Goal: Information Seeking & Learning: Learn about a topic

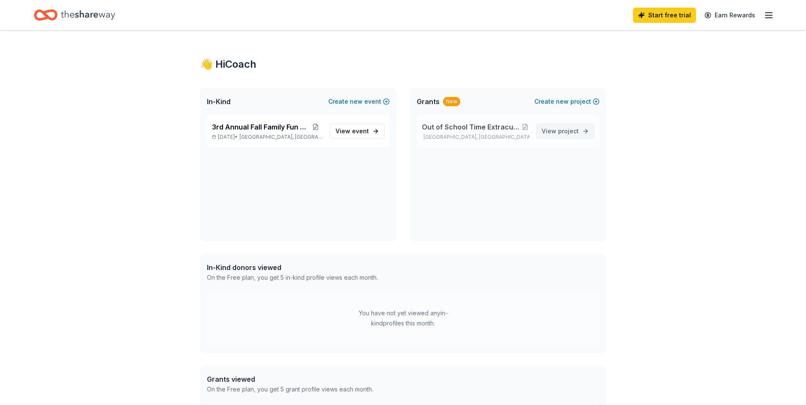
click at [570, 129] on span "project" at bounding box center [568, 130] width 21 height 7
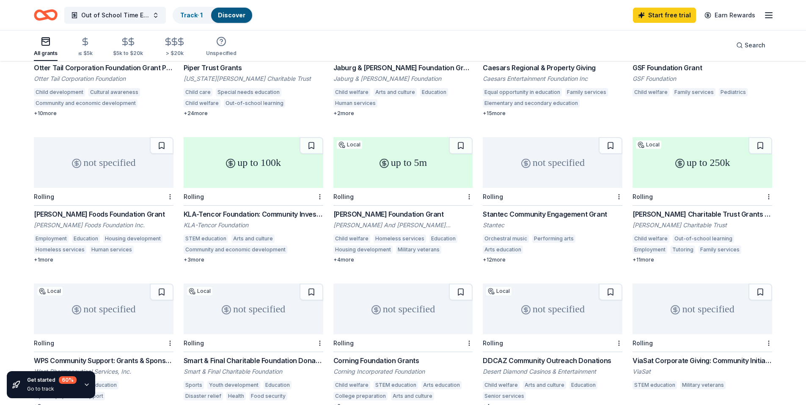
scroll to position [161, 0]
click at [716, 147] on div "up to 250k" at bounding box center [703, 162] width 140 height 51
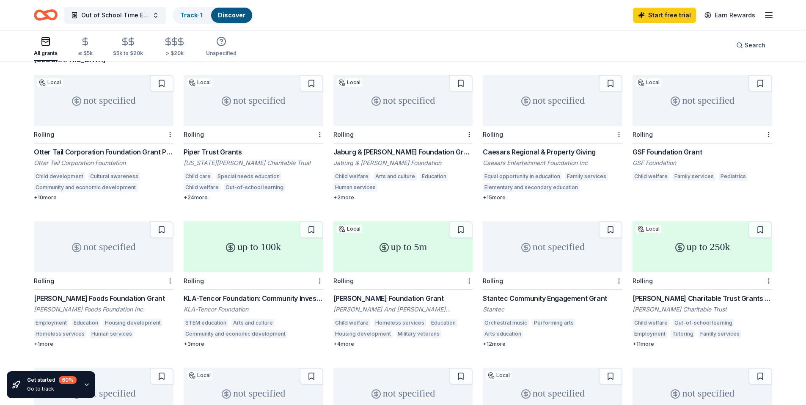
scroll to position [0, 0]
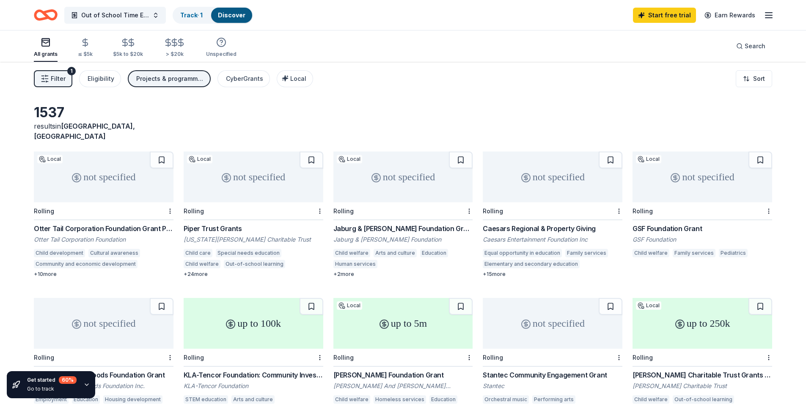
click at [118, 163] on div "not specified" at bounding box center [104, 176] width 140 height 51
click at [394, 183] on div "not specified" at bounding box center [403, 176] width 140 height 51
click at [666, 175] on div "not specified" at bounding box center [703, 176] width 140 height 51
click at [537, 175] on div "not specified" at bounding box center [553, 176] width 140 height 51
click at [102, 317] on div "not specified" at bounding box center [104, 323] width 140 height 51
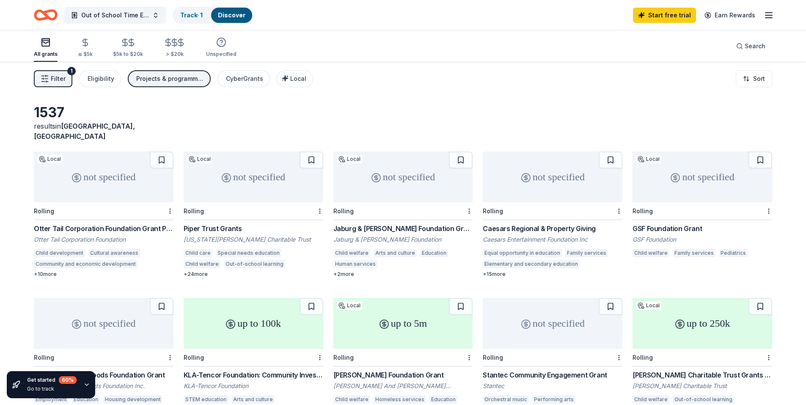
click at [268, 317] on div "up to 100k" at bounding box center [254, 323] width 140 height 51
click at [380, 320] on circle at bounding box center [384, 324] width 8 height 8
click at [540, 317] on div "not specified" at bounding box center [553, 323] width 140 height 51
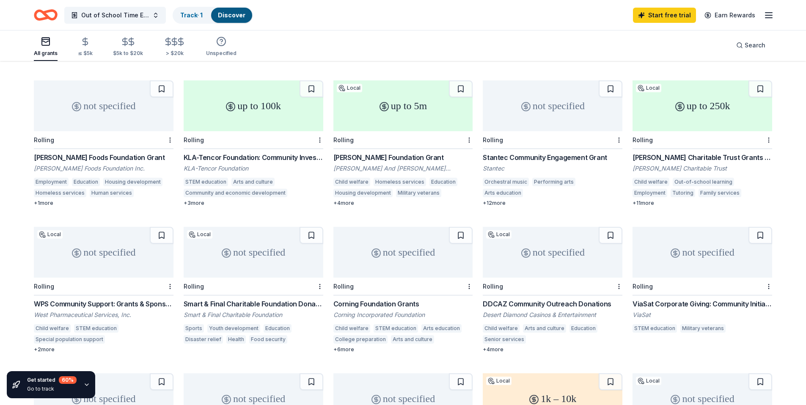
scroll to position [254, 0]
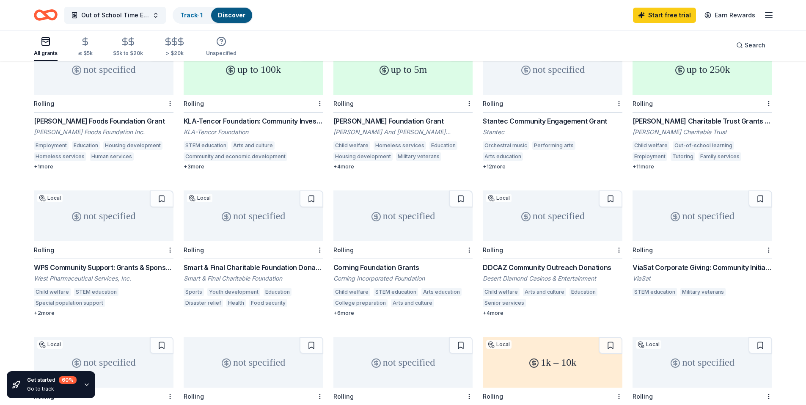
click at [99, 212] on div "not specified" at bounding box center [104, 215] width 140 height 51
click at [231, 214] on div "not specified" at bounding box center [254, 215] width 140 height 51
click at [403, 216] on div "not specified" at bounding box center [403, 215] width 140 height 51
click at [543, 213] on div "not specified" at bounding box center [553, 215] width 140 height 51
click at [675, 212] on icon at bounding box center [675, 217] width 10 height 10
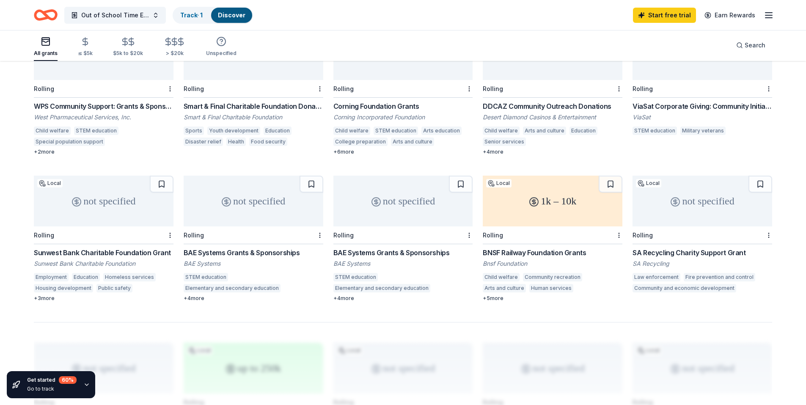
scroll to position [423, 0]
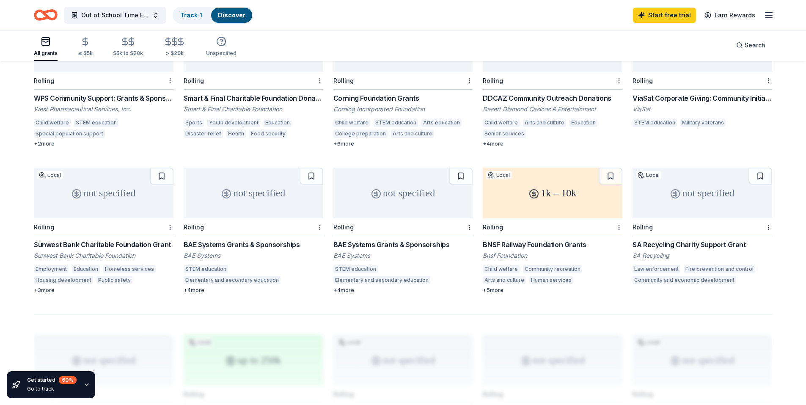
click at [104, 200] on div "not specified" at bounding box center [104, 193] width 140 height 51
click at [217, 192] on div "not specified" at bounding box center [254, 193] width 140 height 51
click at [389, 178] on div "not specified" at bounding box center [403, 193] width 140 height 51
click at [555, 180] on div "1k – 10k" at bounding box center [553, 193] width 140 height 51
click at [686, 191] on div "not specified" at bounding box center [703, 193] width 140 height 51
